Goal: Find specific page/section: Find specific page/section

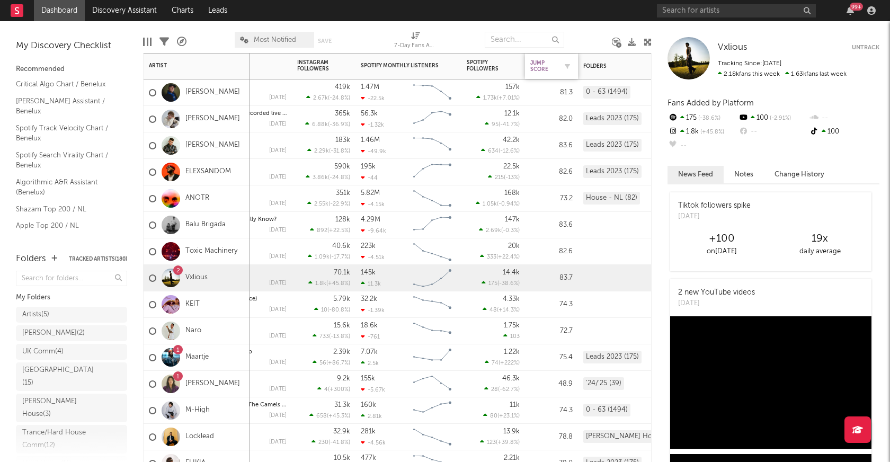
click at [542, 71] on div "Jump Score" at bounding box center [543, 66] width 26 height 13
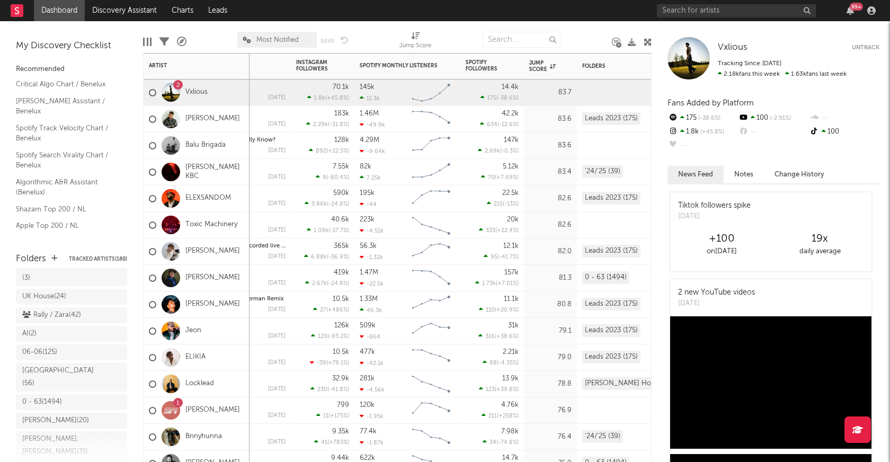
scroll to position [245, 0]
click at [58, 386] on div "0 - 63 ( 1494 )" at bounding box center [42, 392] width 40 height 13
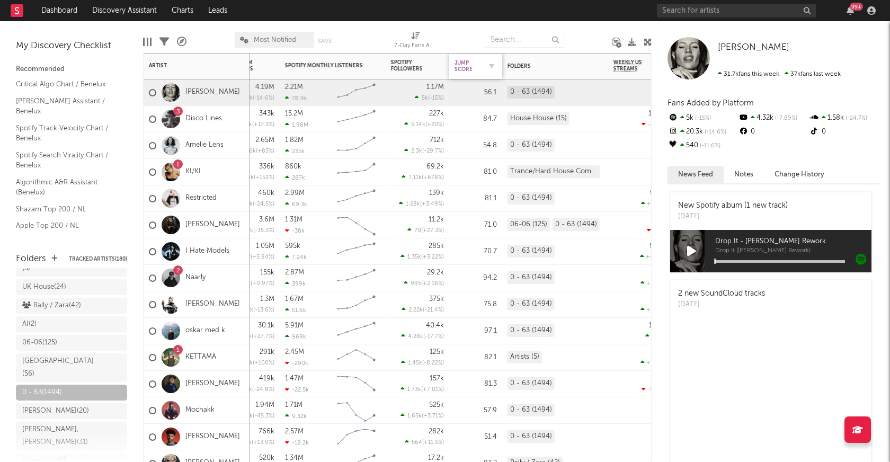
click at [465, 69] on div "Jump Score" at bounding box center [467, 66] width 26 height 13
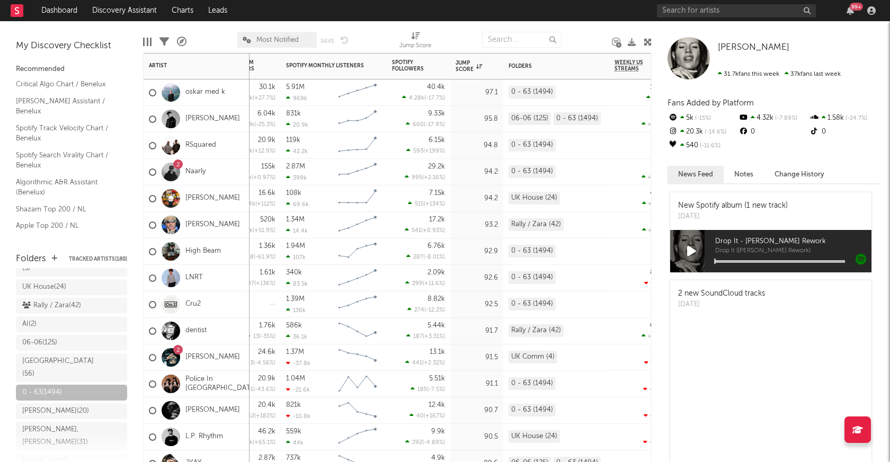
scroll to position [232, 0]
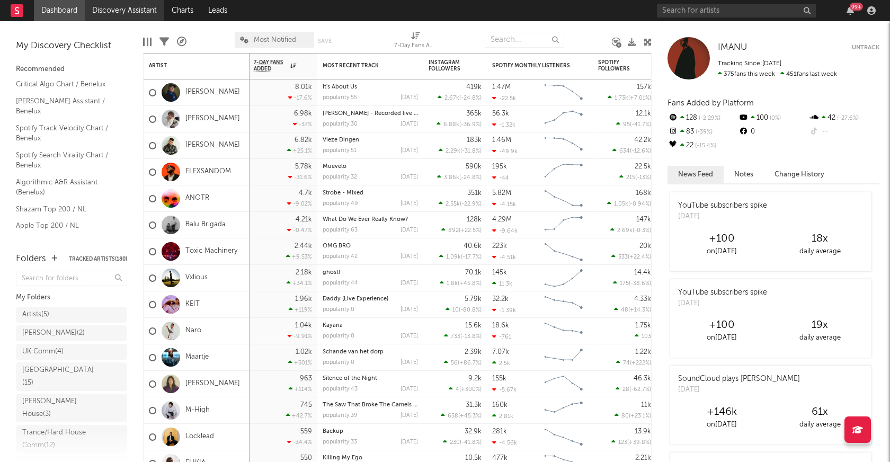
click at [121, 3] on link "Discovery Assistant" at bounding box center [124, 10] width 79 height 21
